Goal: Check status: Check status

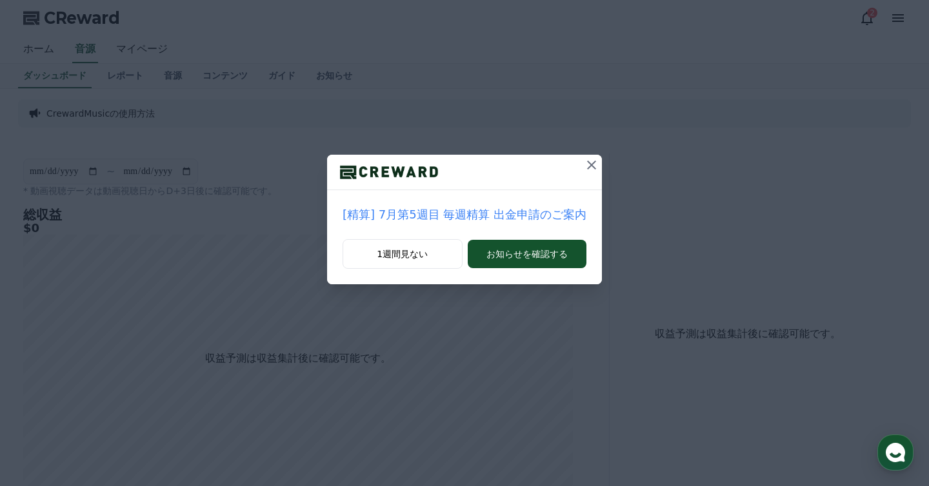
click at [585, 164] on icon at bounding box center [591, 164] width 15 height 15
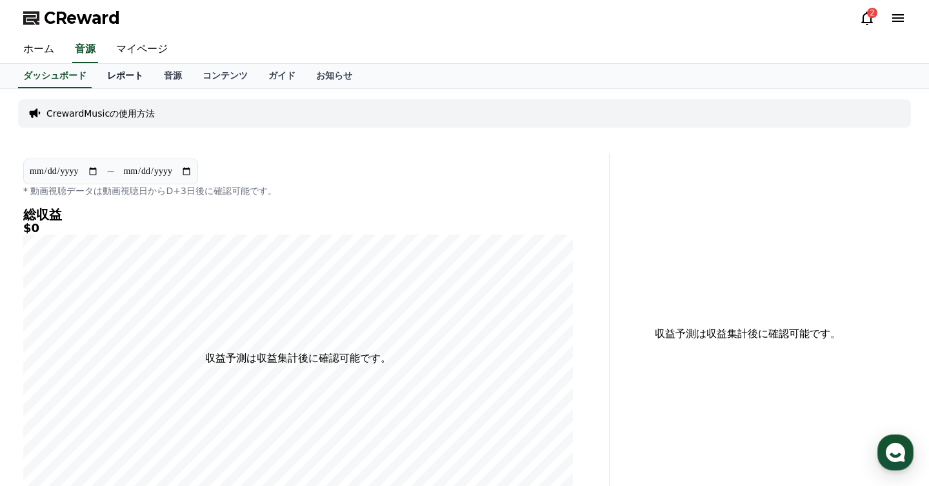
click at [132, 78] on link "レポート" at bounding box center [125, 76] width 57 height 25
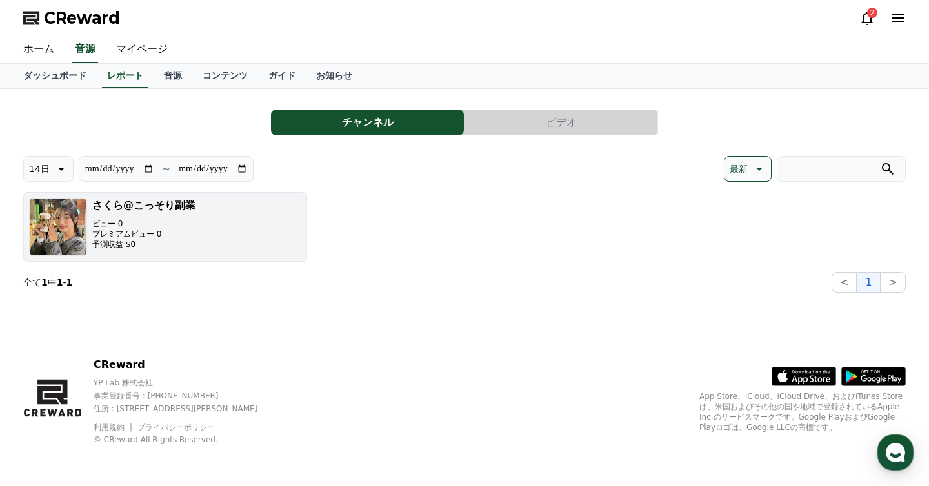
drag, startPoint x: 166, startPoint y: 233, endPoint x: 90, endPoint y: 235, distance: 76.1
click at [90, 235] on button "さくら@こっそり副業 ビュー 0 プレミアムビュー 0 予測収益 $0" at bounding box center [165, 227] width 284 height 70
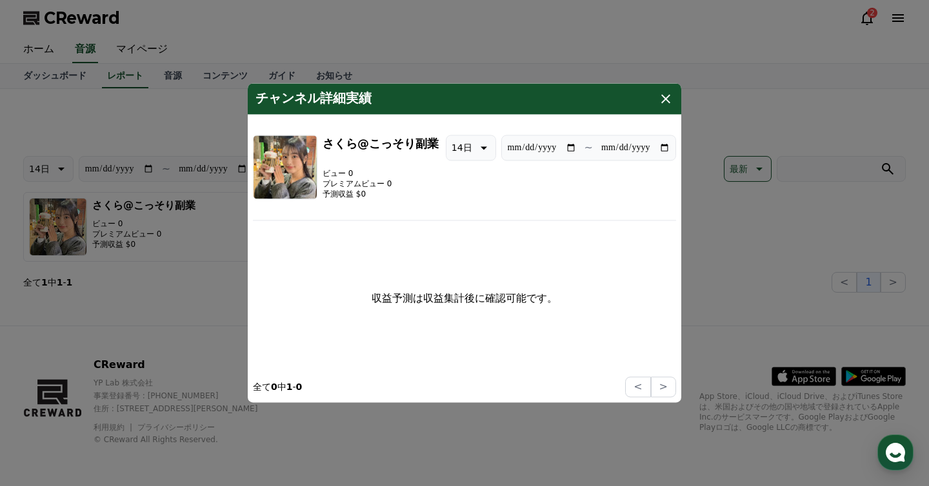
click at [660, 99] on icon "modal" at bounding box center [665, 98] width 15 height 15
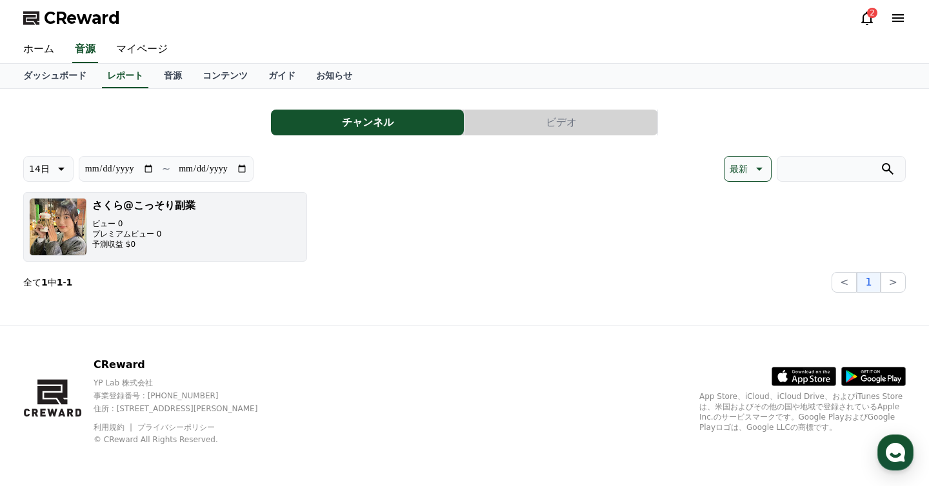
click at [197, 217] on button "さくら@こっそり副業 ビュー 0 プレミアムビュー 0 予測収益 $0" at bounding box center [165, 227] width 284 height 70
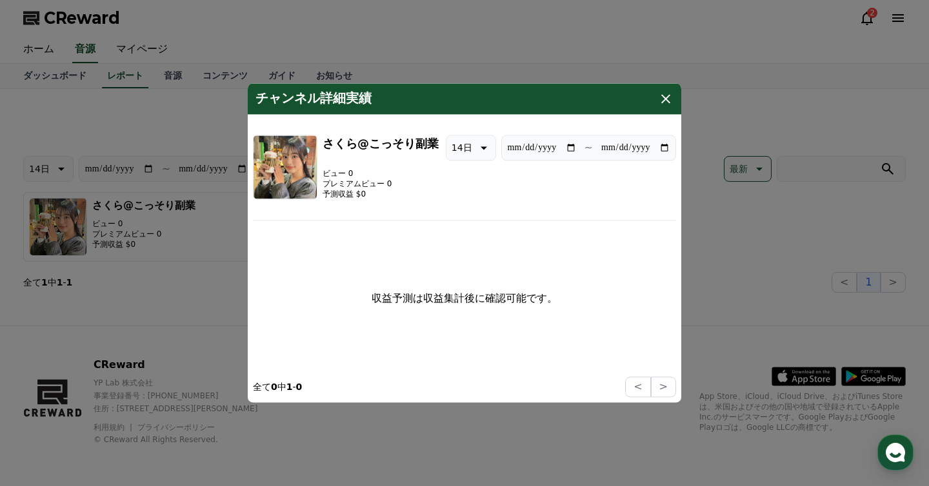
click at [661, 99] on icon "modal" at bounding box center [665, 98] width 15 height 15
